Goal: Transaction & Acquisition: Purchase product/service

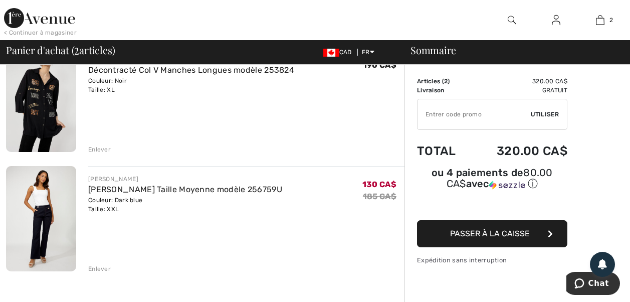
click at [30, 213] on img at bounding box center [41, 218] width 70 height 105
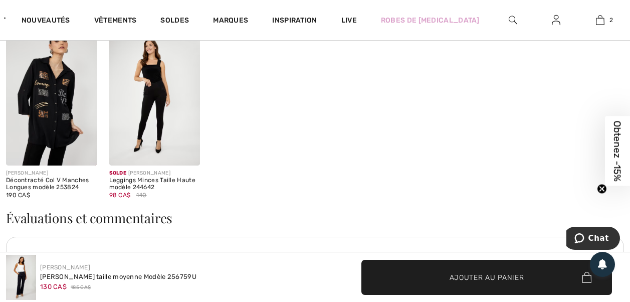
scroll to position [1354, 0]
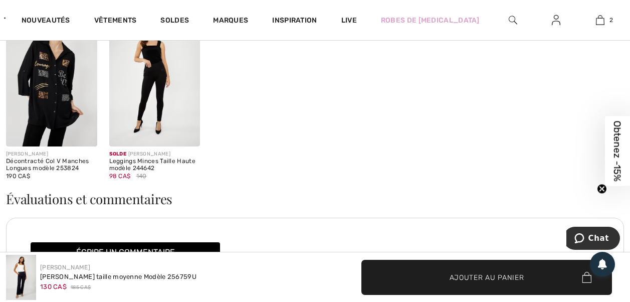
click at [155, 109] on img at bounding box center [154, 78] width 91 height 136
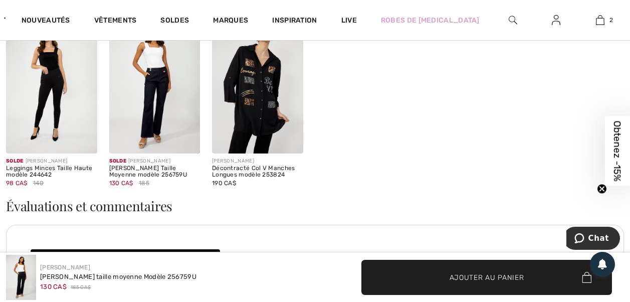
click at [514, 23] on img at bounding box center [513, 20] width 9 height 12
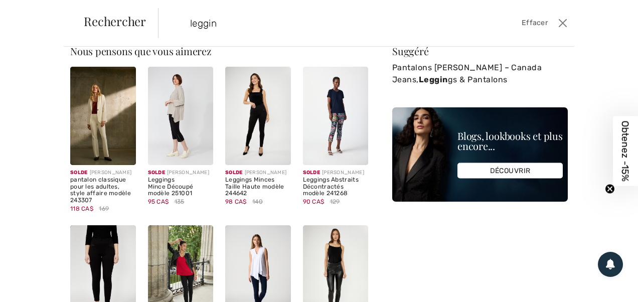
scroll to position [2, 0]
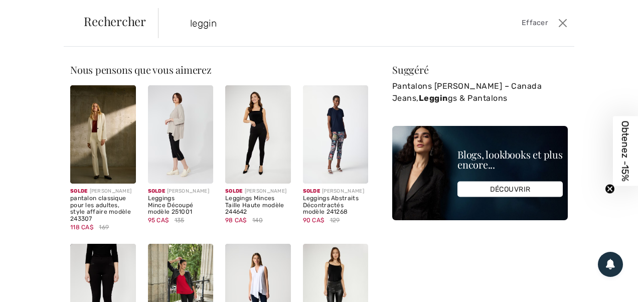
type input "leggin"
click at [161, 144] on img at bounding box center [181, 134] width 66 height 98
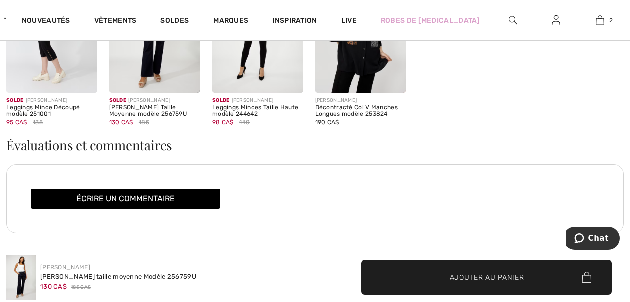
scroll to position [1314, 0]
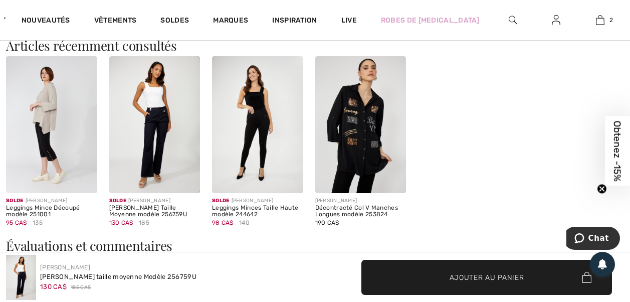
click at [251, 114] on img at bounding box center [257, 124] width 91 height 136
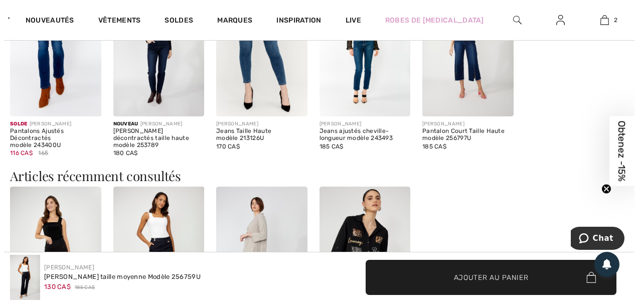
scroll to position [1013, 0]
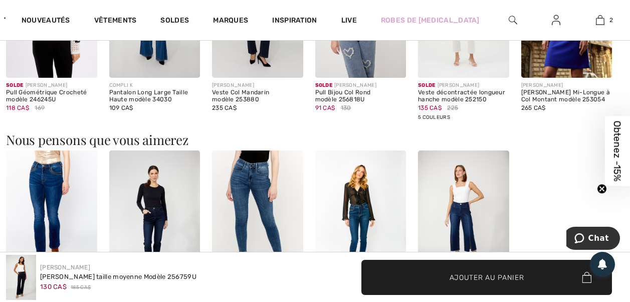
click at [511, 19] on img at bounding box center [513, 20] width 9 height 12
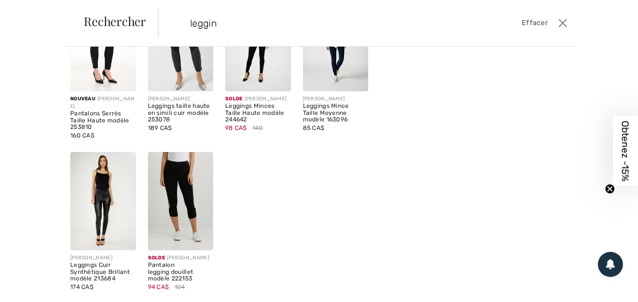
scroll to position [201, 0]
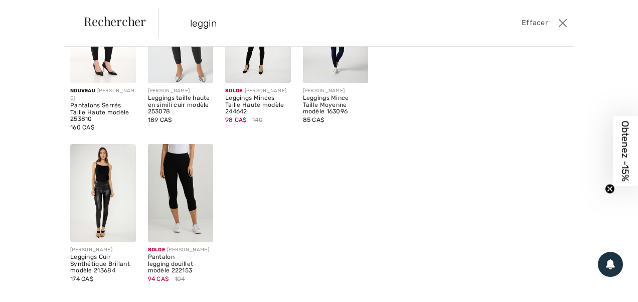
type input "leggin"
click at [182, 193] on img at bounding box center [181, 193] width 66 height 98
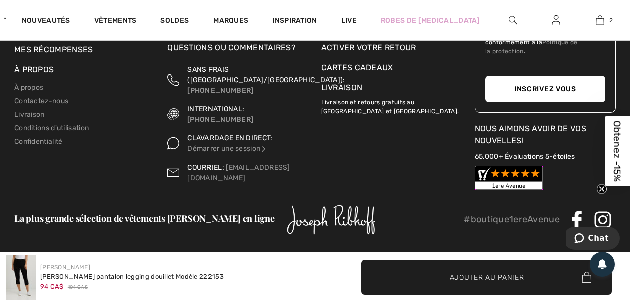
scroll to position [1460, 0]
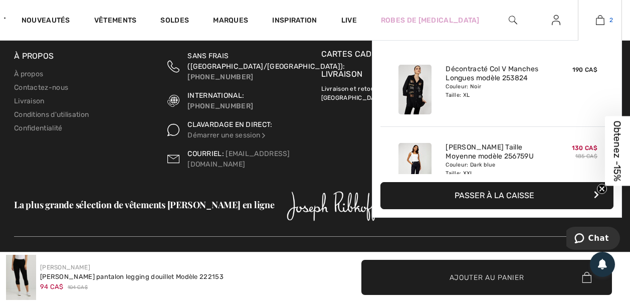
click at [611, 20] on span "2" at bounding box center [612, 20] width 4 height 9
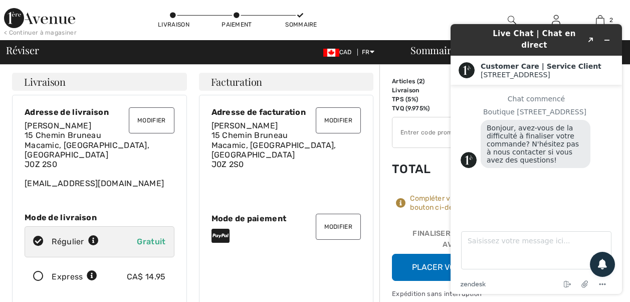
click at [439, 95] on td "TPS (5%)" at bounding box center [419, 99] width 55 height 9
click at [609, 37] on icon "Réduire le widget" at bounding box center [607, 40] width 7 height 7
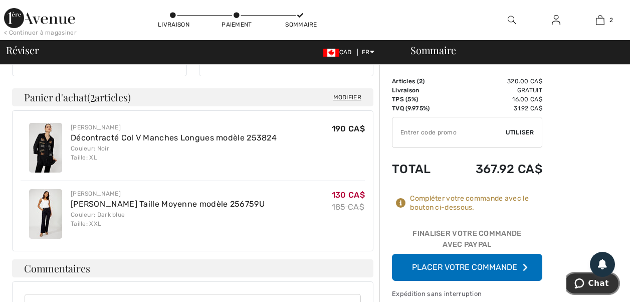
scroll to position [251, 0]
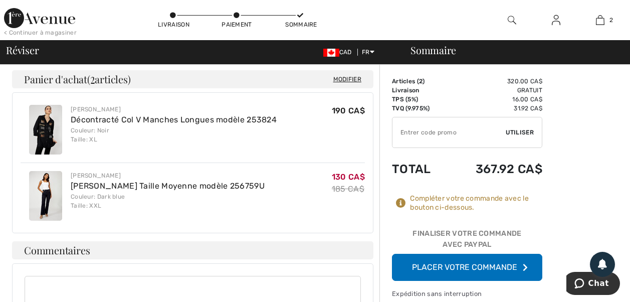
click at [477, 263] on button "Placer votre commande" at bounding box center [467, 267] width 150 height 27
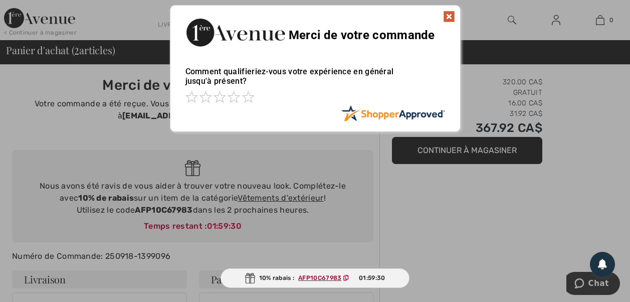
click at [447, 17] on img at bounding box center [449, 17] width 12 height 12
